Goal: Transaction & Acquisition: Book appointment/travel/reservation

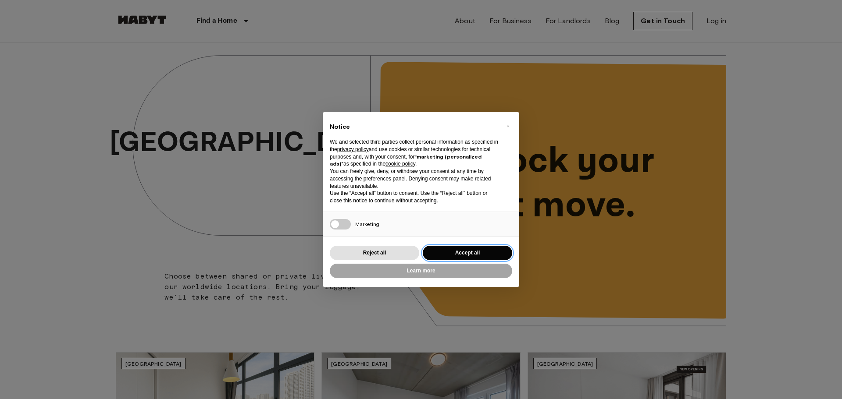
click at [462, 250] on button "Accept all" at bounding box center [467, 253] width 89 height 14
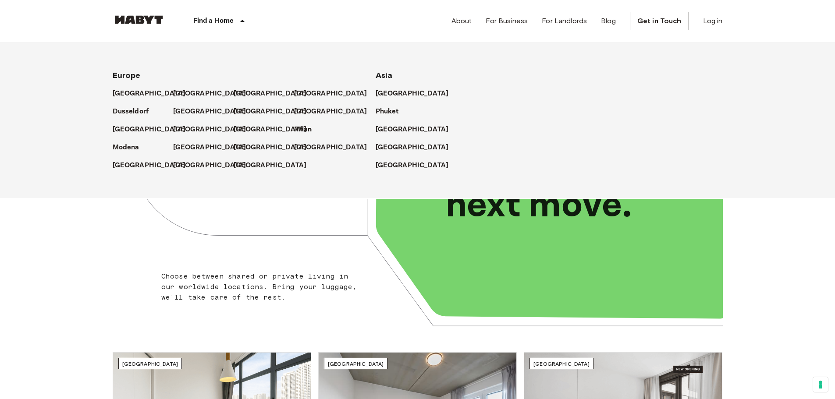
click at [222, 14] on div "Find a Home" at bounding box center [220, 21] width 111 height 42
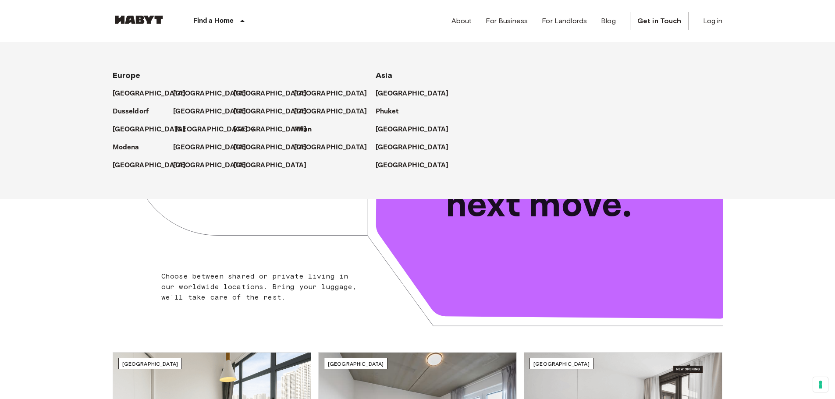
click at [184, 126] on p "[GEOGRAPHIC_DATA]" at bounding box center [211, 129] width 73 height 11
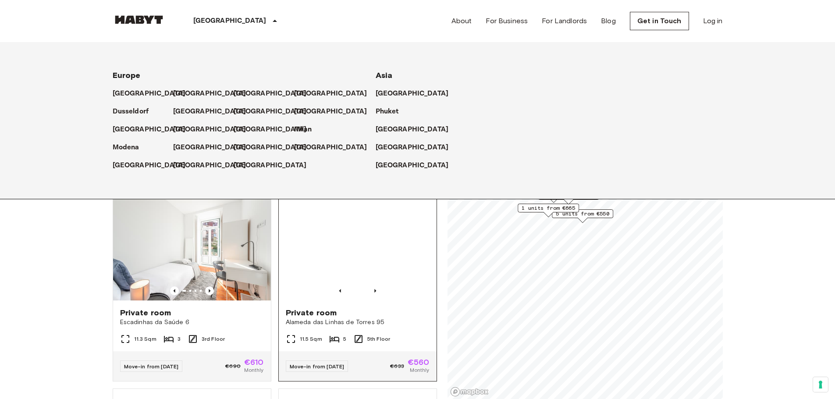
scroll to position [745, 0]
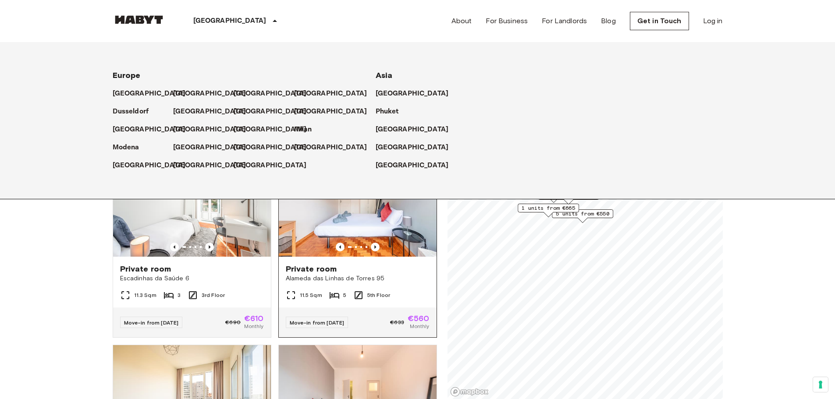
click at [418, 227] on img at bounding box center [358, 204] width 158 height 105
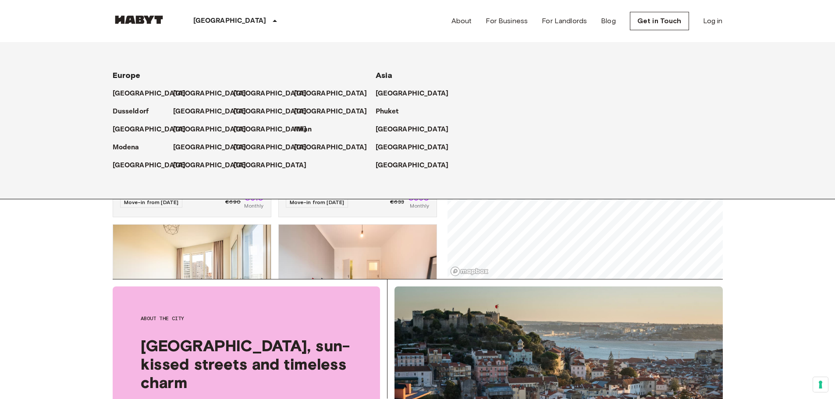
scroll to position [132, 0]
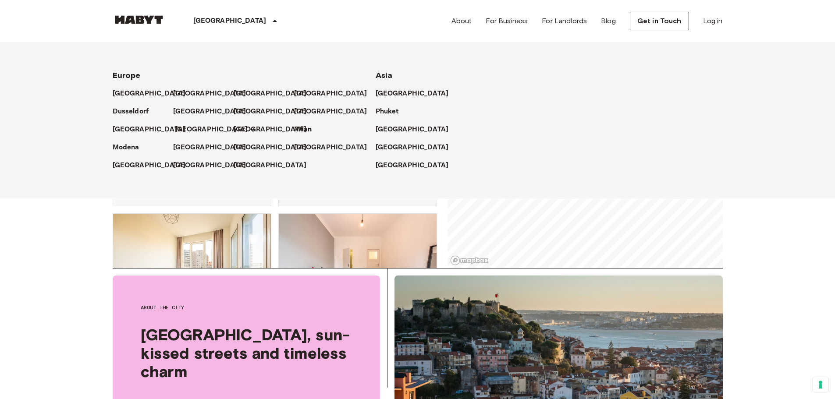
click at [184, 125] on p "[GEOGRAPHIC_DATA]" at bounding box center [211, 129] width 73 height 11
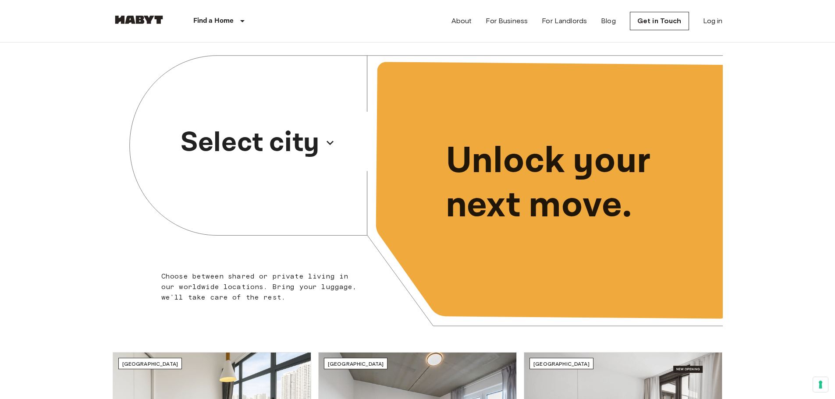
click at [287, 146] on p "Select city" at bounding box center [250, 143] width 139 height 42
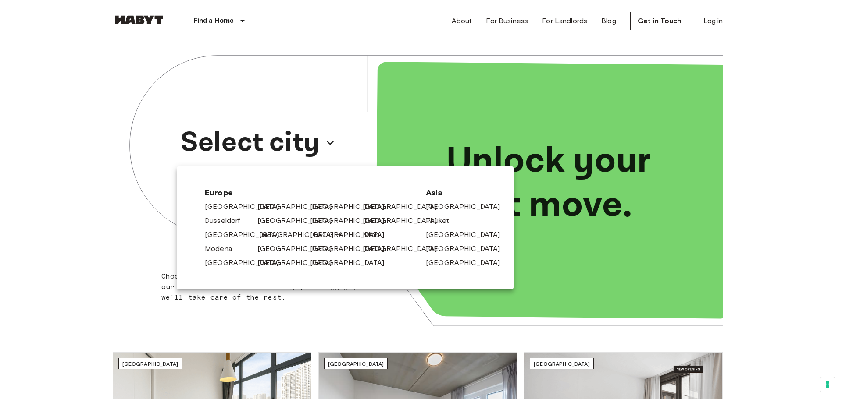
click at [276, 238] on link "[GEOGRAPHIC_DATA]" at bounding box center [300, 235] width 83 height 11
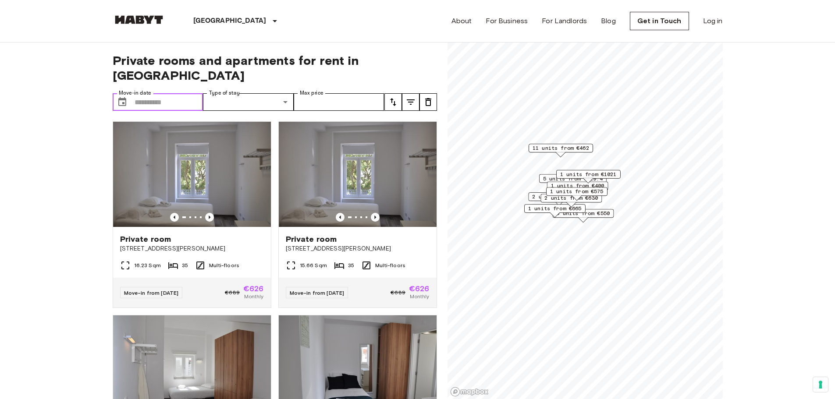
click at [171, 93] on input "Move-in date" at bounding box center [169, 102] width 69 height 18
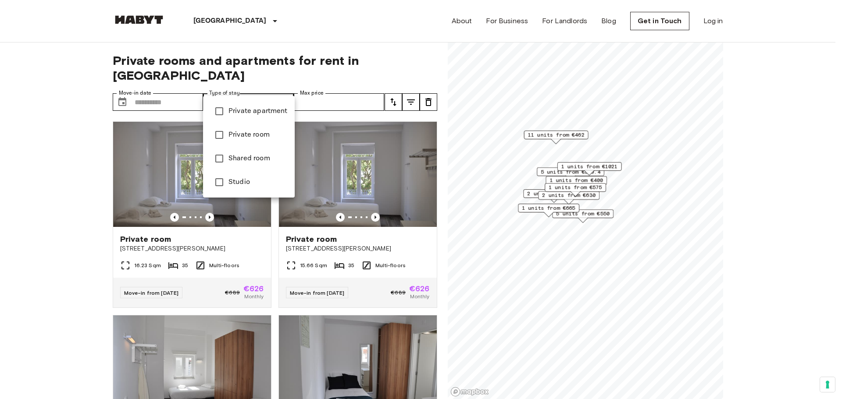
click at [243, 114] on span "Private apartment" at bounding box center [257, 111] width 59 height 11
type input "**********"
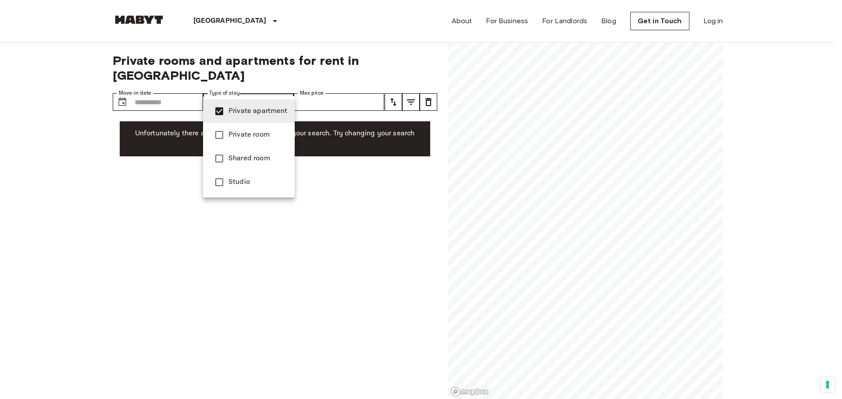
click at [177, 93] on div at bounding box center [421, 199] width 842 height 399
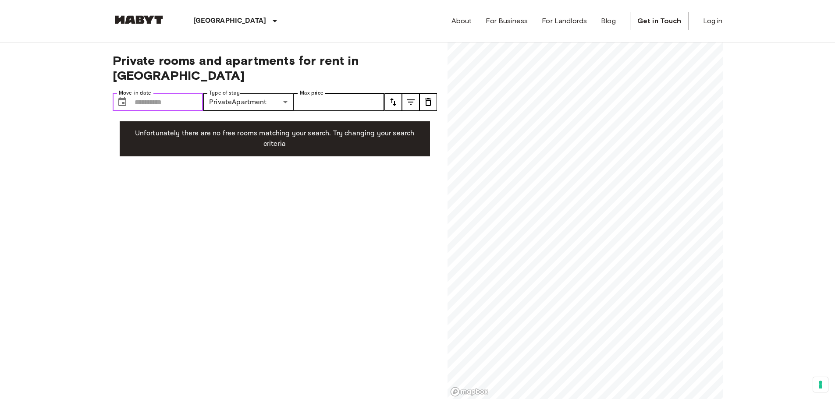
click at [176, 93] on input "Move-in date" at bounding box center [169, 102] width 69 height 18
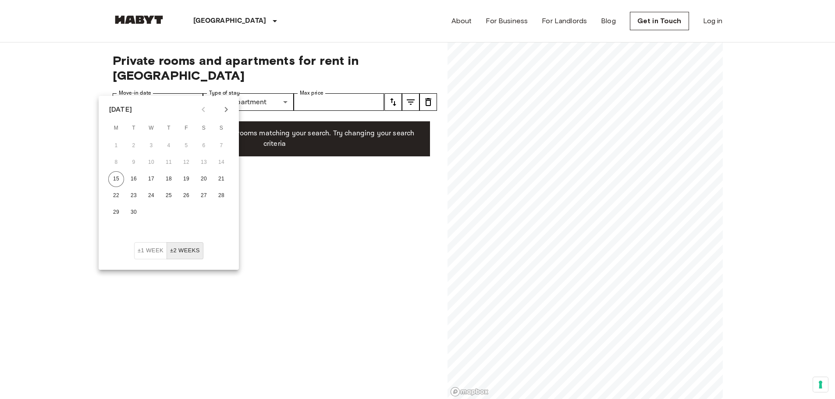
click at [230, 110] on icon "Next month" at bounding box center [226, 109] width 11 height 11
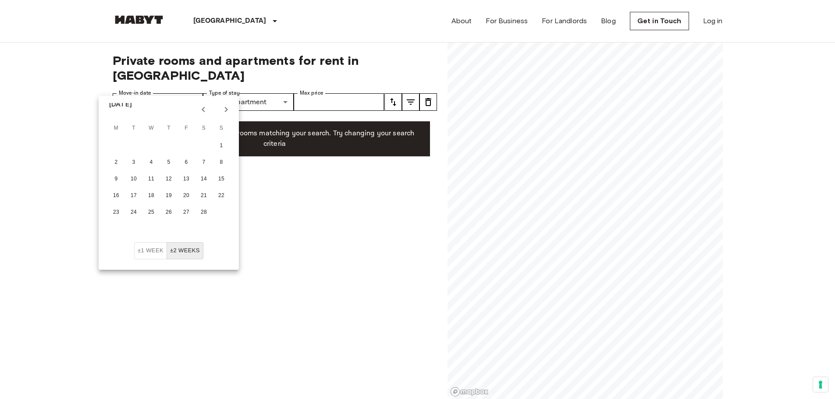
click at [230, 110] on icon "Next month" at bounding box center [226, 109] width 11 height 11
click at [206, 112] on icon "Previous month" at bounding box center [203, 109] width 11 height 11
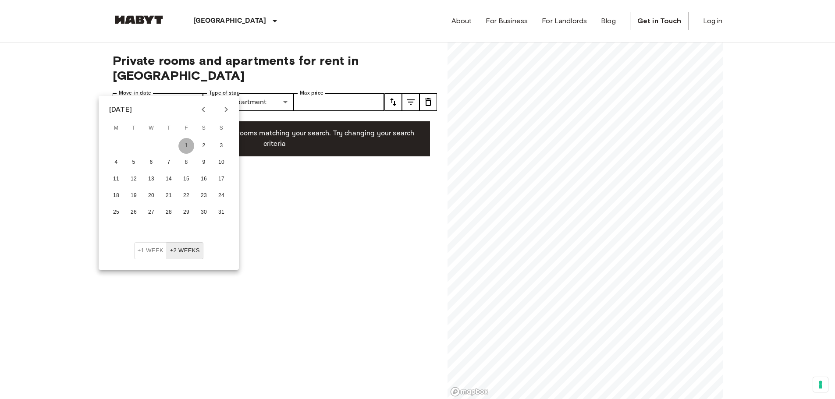
click at [189, 149] on button "1" at bounding box center [186, 146] width 16 height 16
type input "**********"
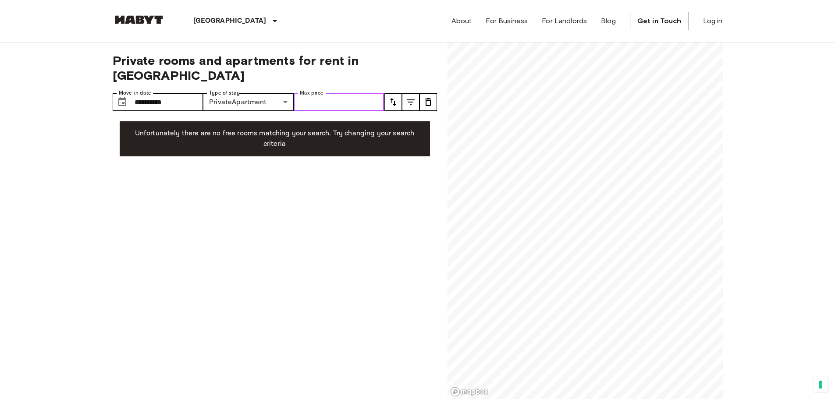
click at [312, 93] on input "Max price" at bounding box center [339, 102] width 91 height 18
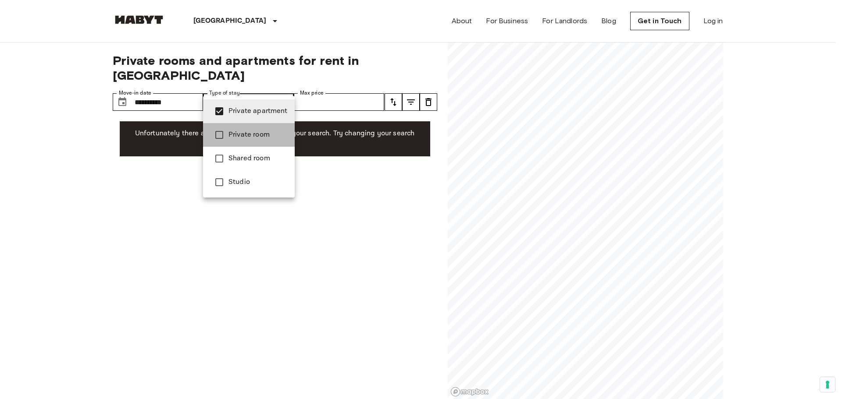
click at [263, 142] on li "Private room" at bounding box center [249, 135] width 92 height 24
type input "**********"
click at [267, 249] on div at bounding box center [421, 199] width 842 height 399
